Goal: Information Seeking & Learning: Learn about a topic

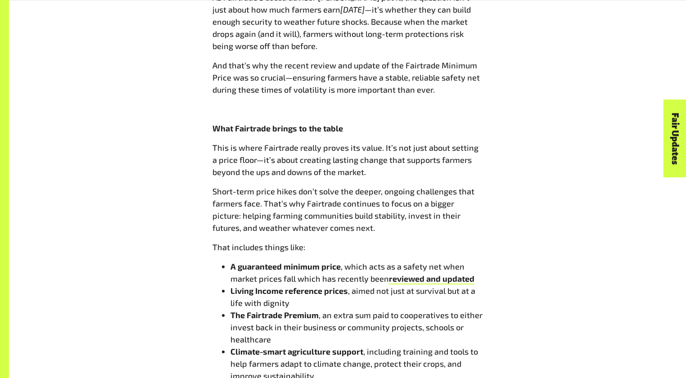
scroll to position [855, 0]
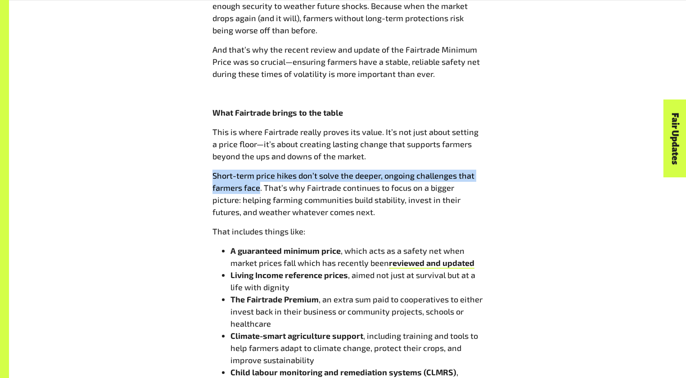
drag, startPoint x: 211, startPoint y: 173, endPoint x: 260, endPoint y: 187, distance: 50.9
copy span "Short-term price hikes don’t solve the deeper, ongoing challenges that farmers …"
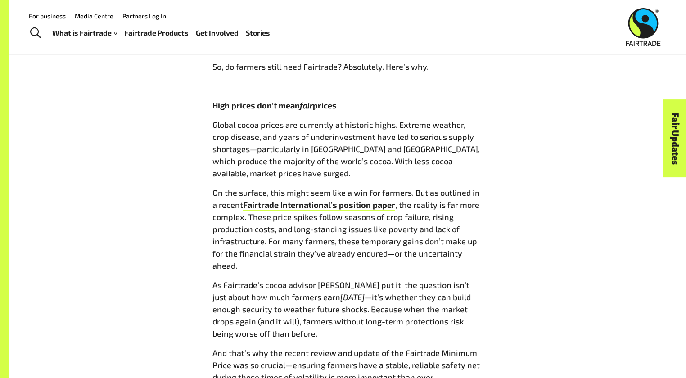
scroll to position [540, 0]
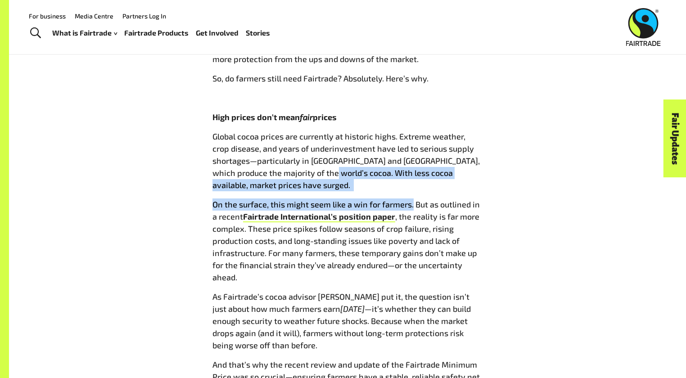
drag, startPoint x: 323, startPoint y: 174, endPoint x: 410, endPoint y: 202, distance: 92.2
copy div "With less cocoa available, market prices have surged. On the surface, this migh…"
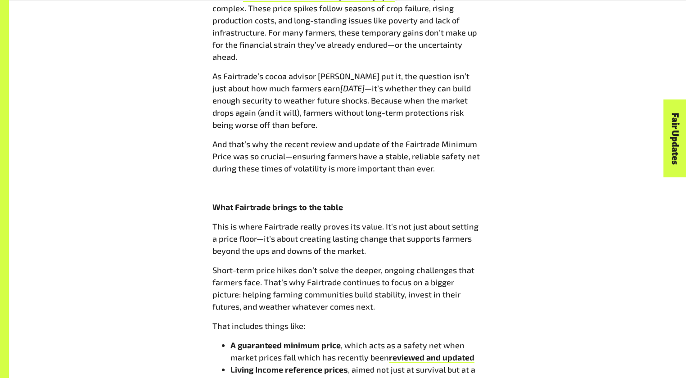
scroll to position [765, 0]
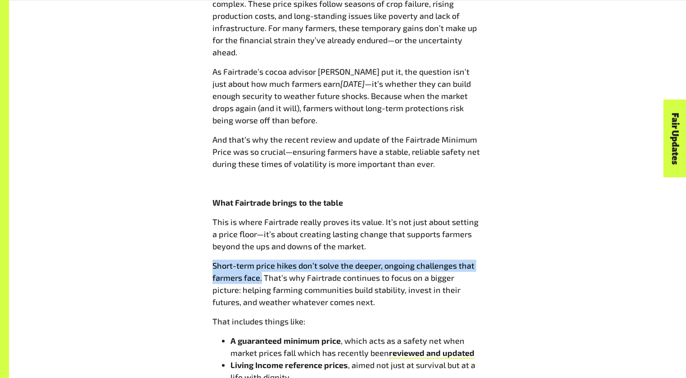
drag, startPoint x: 208, startPoint y: 265, endPoint x: 262, endPoint y: 279, distance: 55.8
copy span "Short-term price hikes don’t solve the deeper, ongoing challenges that farmers …"
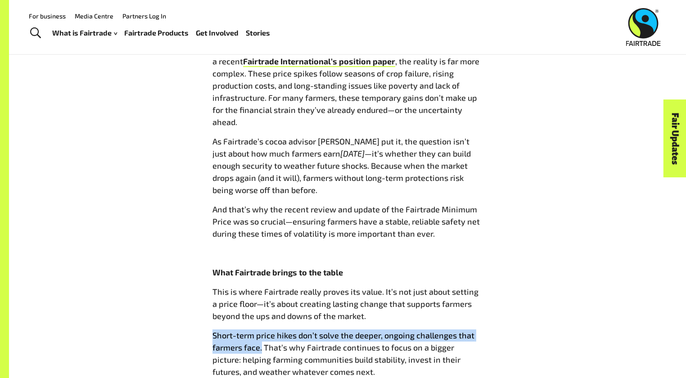
scroll to position [675, 0]
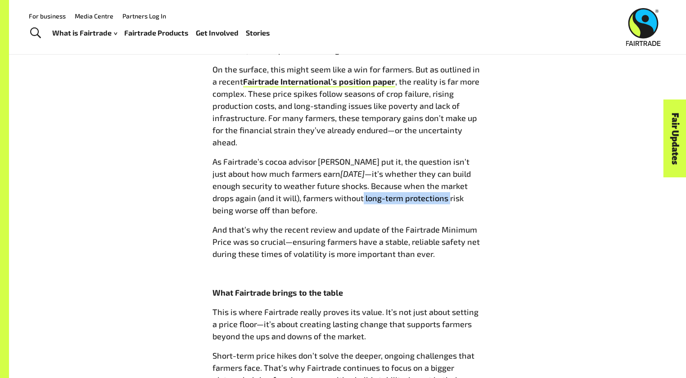
drag, startPoint x: 318, startPoint y: 198, endPoint x: 404, endPoint y: 197, distance: 86.4
click at [404, 197] on span "—it’s whether they can build enough security to weather future shocks. Because …" at bounding box center [341, 192] width 258 height 46
copy span "long-term protections"
click at [404, 250] on span "And that’s why the recent review and update of the Fairtrade Minimum Price was …" at bounding box center [345, 242] width 267 height 34
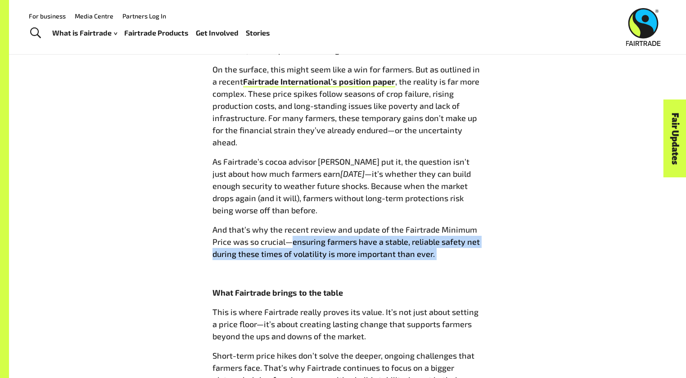
drag, startPoint x: 293, startPoint y: 243, endPoint x: 449, endPoint y: 255, distance: 156.1
click at [449, 255] on p "And that’s why the recent review and update of the Fairtrade Minimum Price was …" at bounding box center [347, 242] width 270 height 36
copy p "ensuring farmers have a stable, reliable safety net during these times of volat…"
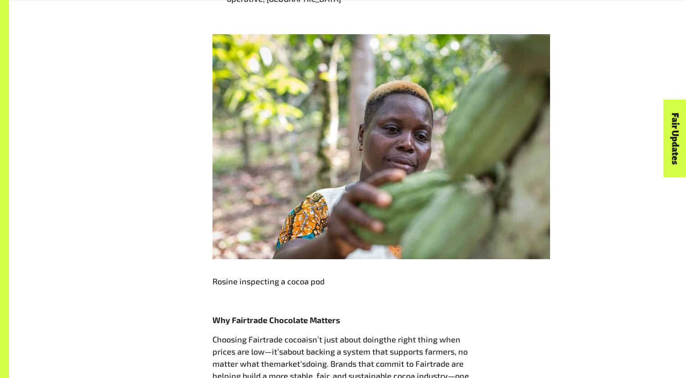
scroll to position [1755, 0]
